Goal: Book appointment/travel/reservation

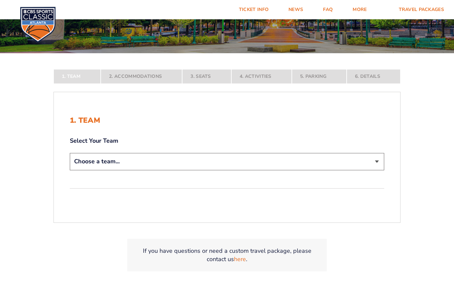
scroll to position [121, 0]
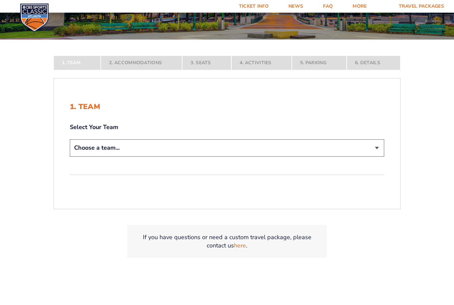
click at [87, 153] on select "Choose a team... [US_STATE] Wildcats [US_STATE] State Buckeyes [US_STATE] Tar H…" at bounding box center [227, 147] width 314 height 17
select select "12956"
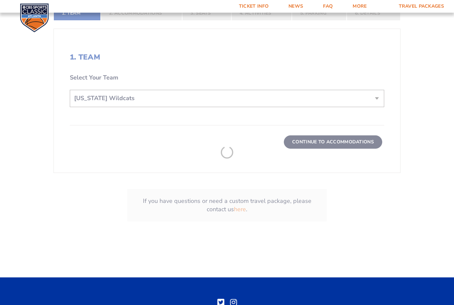
scroll to position [267, 0]
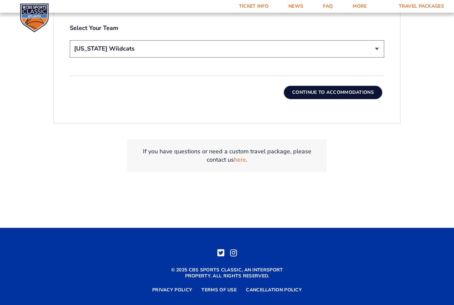
click at [355, 99] on button "Continue To Accommodations" at bounding box center [333, 92] width 98 height 13
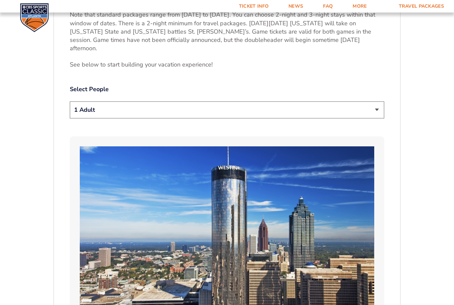
scroll to position [365, 0]
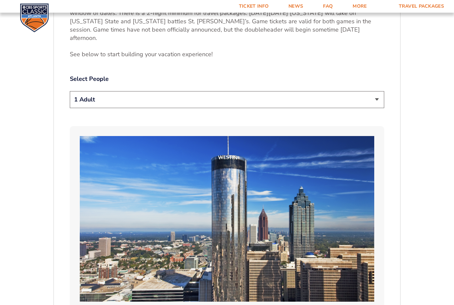
click at [91, 100] on select "1 Adult 2 Adults 3 Adults 4 Adults 2 Adults + 1 Child 2 Adults + 2 Children 2 A…" at bounding box center [227, 99] width 314 height 17
select select "2 Adults"
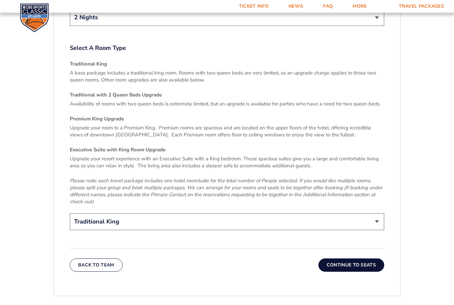
scroll to position [985, 0]
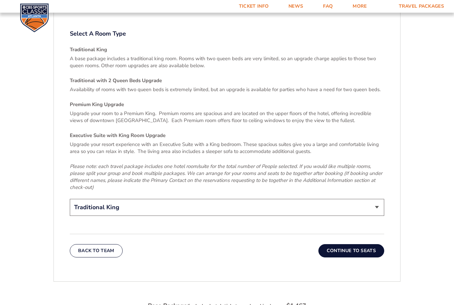
click at [364, 55] on p "A base package includes a traditional king room. Rooms with two queen beds are …" at bounding box center [227, 62] width 314 height 14
click at [360, 55] on p "A base package includes a traditional king room. Rooms with two queen beds are …" at bounding box center [227, 62] width 314 height 14
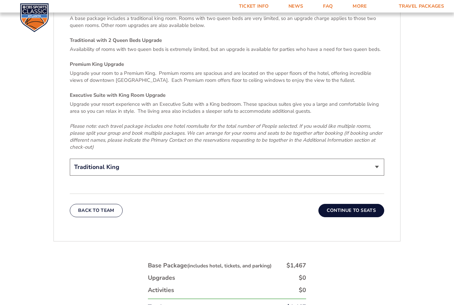
scroll to position [1034, 0]
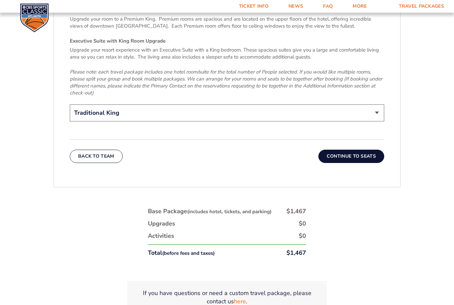
click at [353, 150] on button "Continue To Seats" at bounding box center [351, 156] width 66 height 13
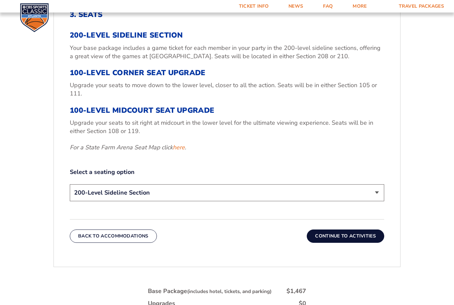
scroll to position [261, 0]
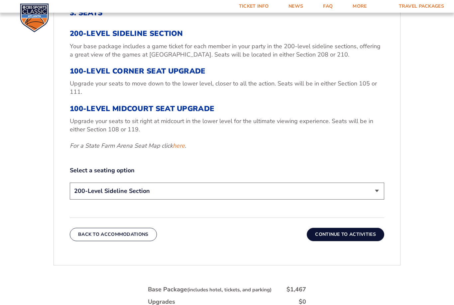
click at [107, 113] on h3 "100-Level Midcourt Seat Upgrade" at bounding box center [227, 108] width 314 height 9
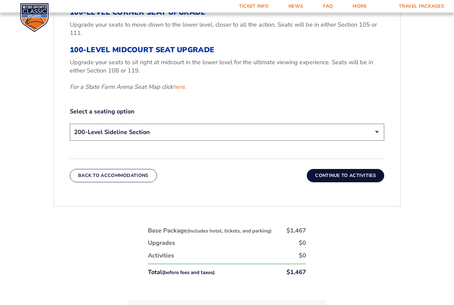
scroll to position [321, 0]
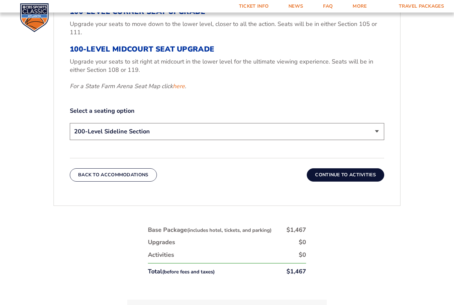
click at [366, 139] on select "200-Level Sideline Section 100-Level Corner Seat Upgrade (+$120 per person) 100…" at bounding box center [227, 131] width 314 height 17
select select "100-Level Midcourt Seat Upgrade"
click at [356, 179] on button "Continue To Activities" at bounding box center [345, 174] width 77 height 13
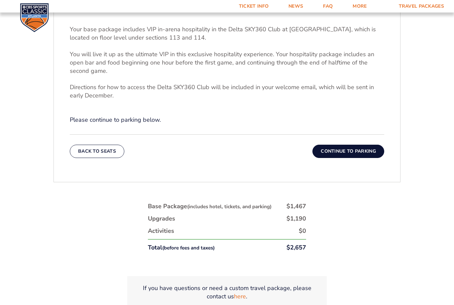
scroll to position [266, 0]
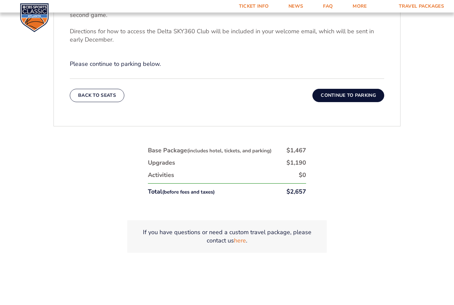
click at [357, 102] on button "Continue To Parking" at bounding box center [348, 95] width 72 height 13
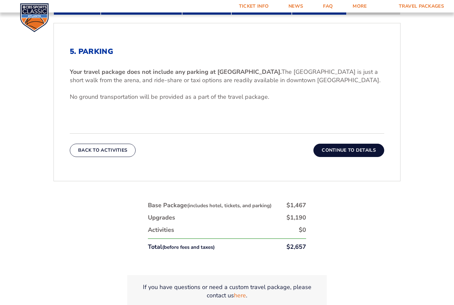
scroll to position [236, 0]
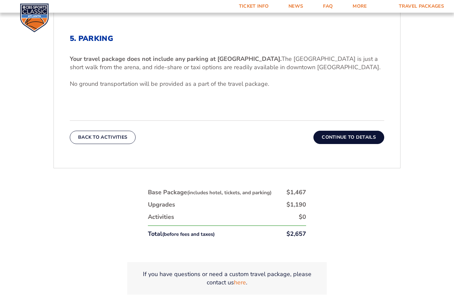
click at [363, 144] on button "Continue To Details" at bounding box center [348, 137] width 71 height 13
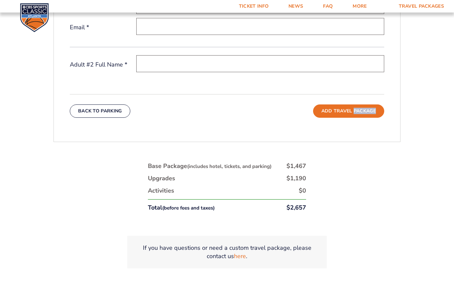
scroll to position [307, 0]
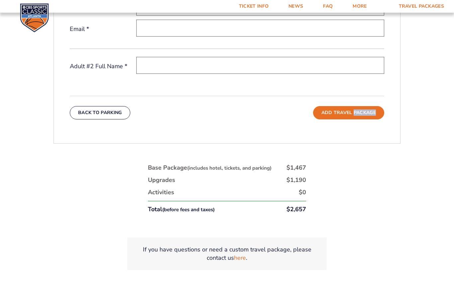
click at [382, 144] on div "1. Team Select Your Team Choose a team... [US_STATE] Wildcats [US_STATE] State …" at bounding box center [226, 41] width 347 height 204
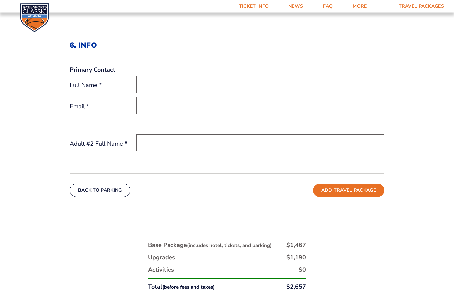
scroll to position [229, 0]
click at [349, 92] on input "text" at bounding box center [260, 84] width 248 height 17
click at [349, 93] on input "text" at bounding box center [260, 84] width 248 height 17
